Goal: Task Accomplishment & Management: Complete application form

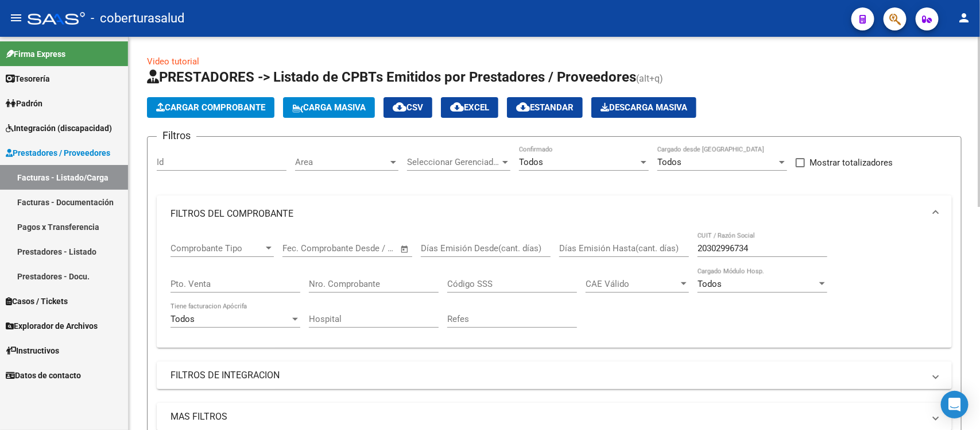
scroll to position [140, 0]
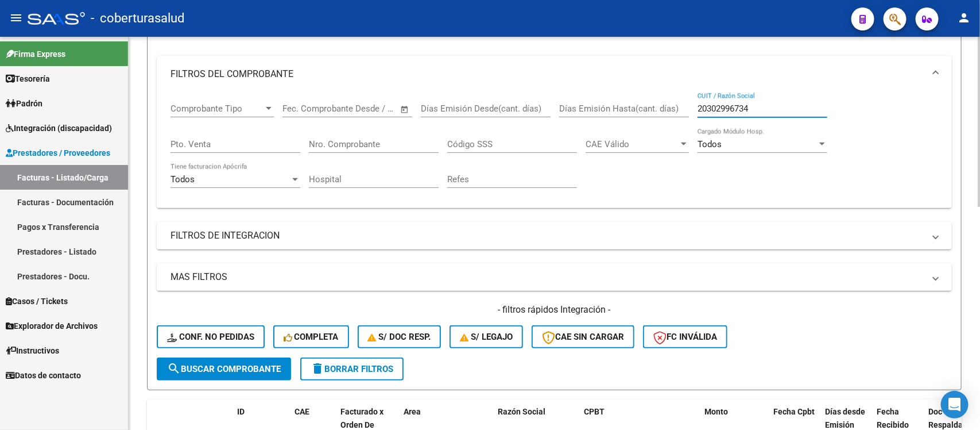
drag, startPoint x: 759, startPoint y: 106, endPoint x: 659, endPoint y: 102, distance: 100.0
click at [659, 102] on div "Comprobante Tipo Comprobante Tipo Start date – End date Fec. Comprobante Desde …" at bounding box center [555, 145] width 768 height 106
paste input "7395468850"
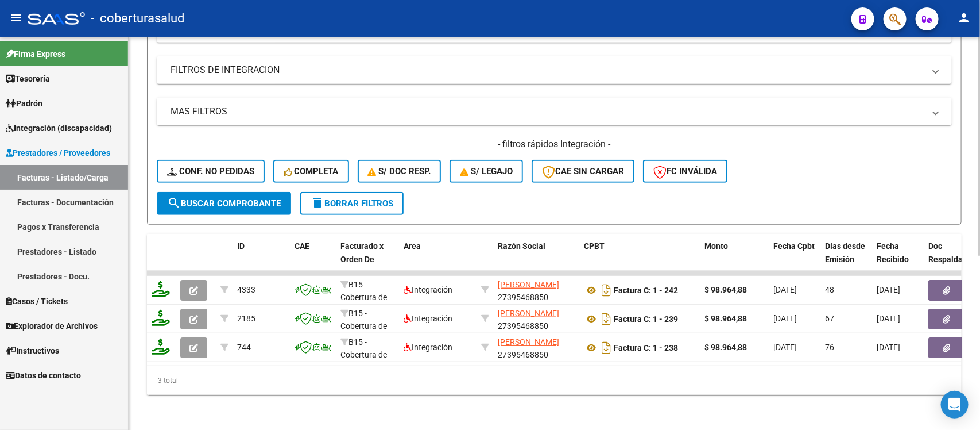
scroll to position [314, 0]
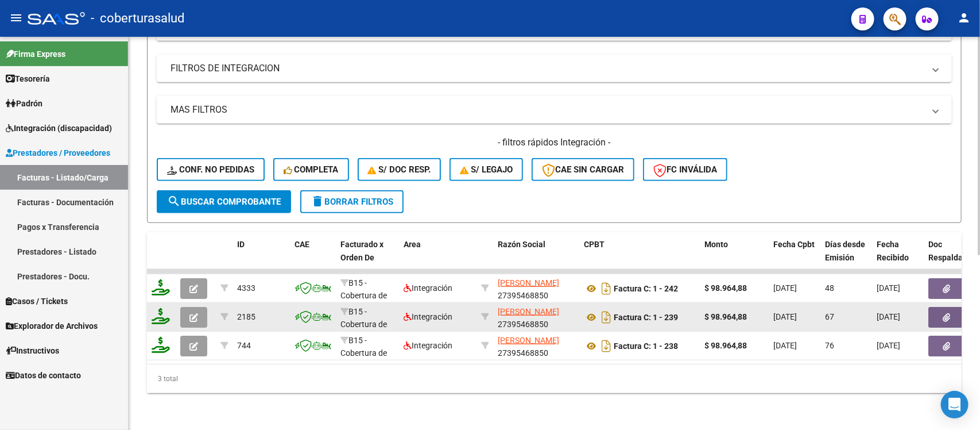
type input "27395468850"
click at [202, 307] on button "button" at bounding box center [193, 317] width 27 height 21
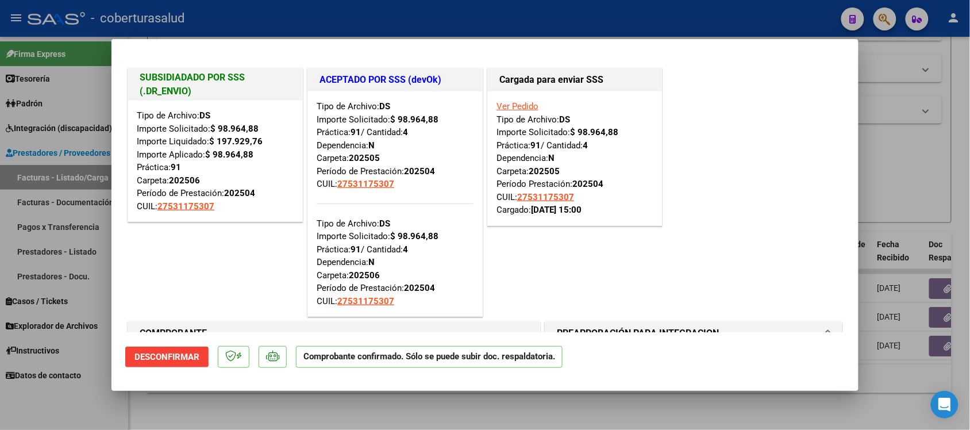
type input "$ 0,00"
